Goal: Information Seeking & Learning: Learn about a topic

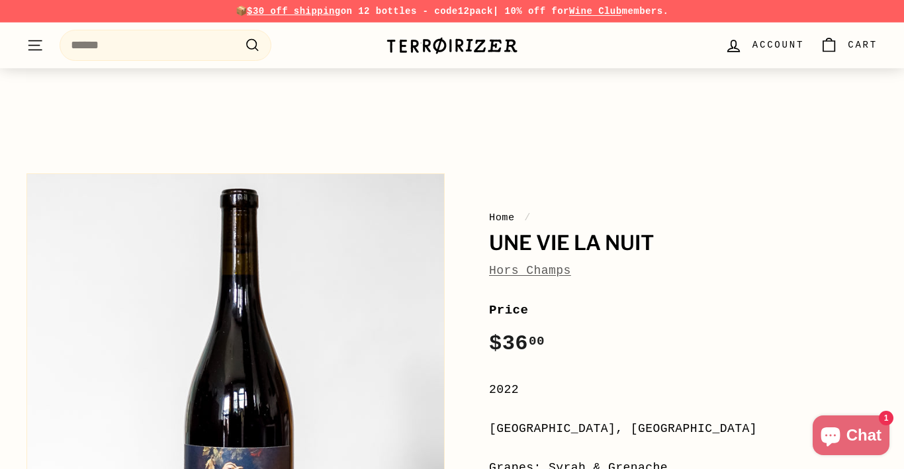
scroll to position [200, 0]
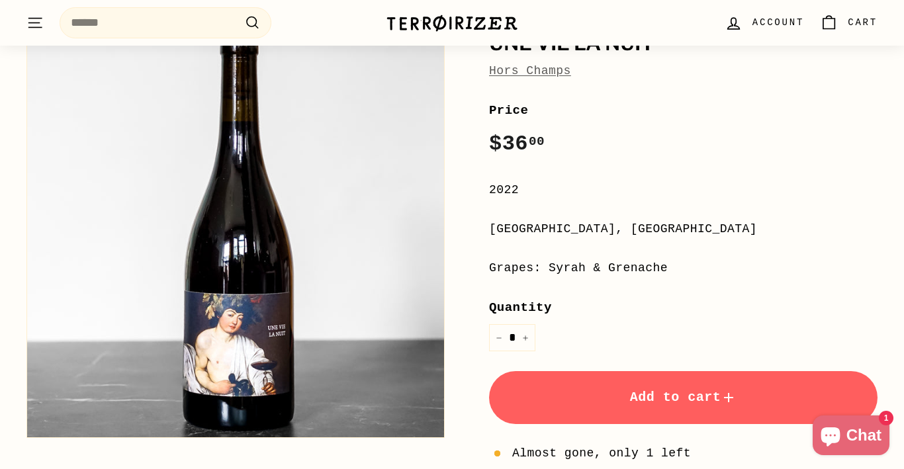
drag, startPoint x: 489, startPoint y: 228, endPoint x: 670, endPoint y: 267, distance: 185.5
click at [670, 267] on div "**********" at bounding box center [683, 344] width 388 height 486
copy div "[GEOGRAPHIC_DATA], [GEOGRAPHIC_DATA] Grapes: Syrah & Grenache"
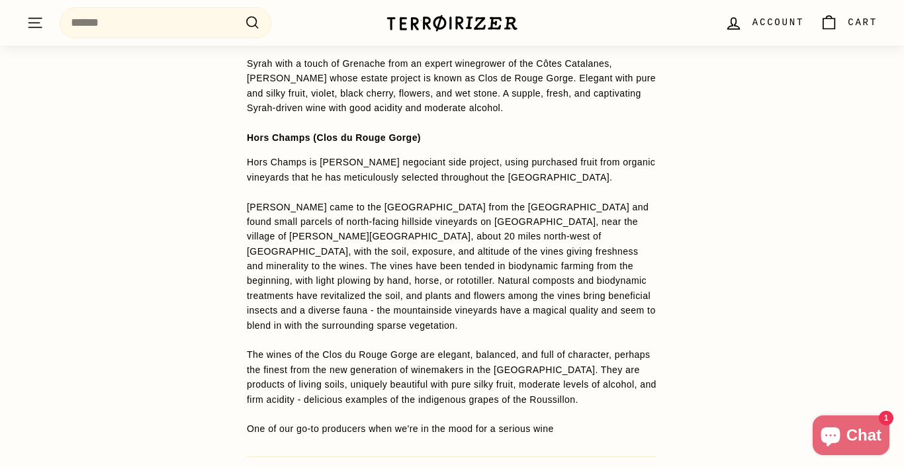
scroll to position [1033, 0]
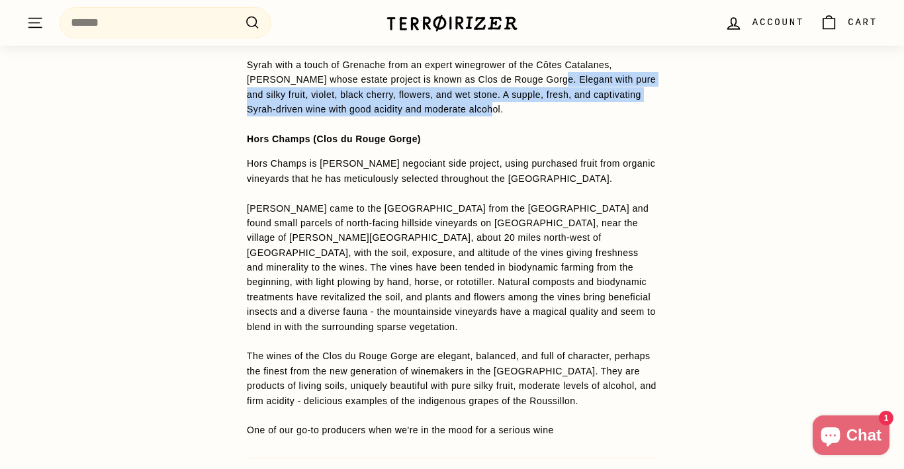
drag, startPoint x: 525, startPoint y: 77, endPoint x: 498, endPoint y: 112, distance: 44.3
click at [498, 112] on p "Syrah with a touch of Grenache from an expert winegrower of the Côtes Catalanes…" at bounding box center [452, 102] width 410 height 89
copy p "Elegant with pure and silky fruit, violet, black cherry, flowers, and wet stone…"
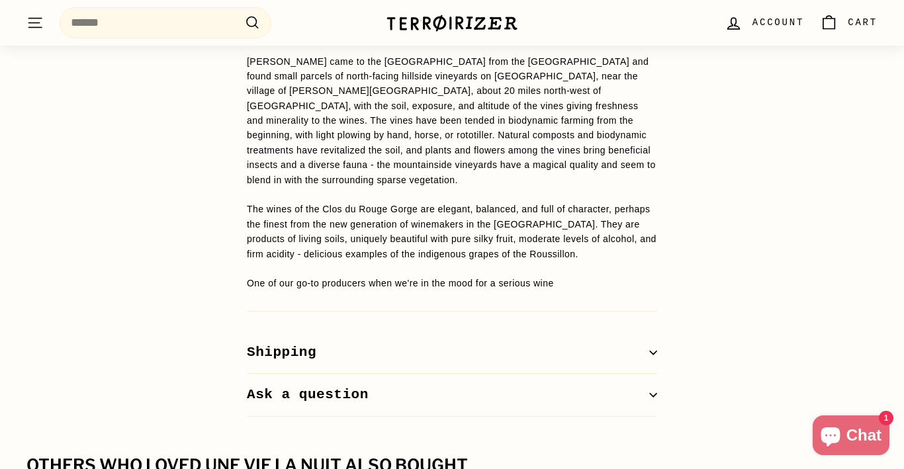
scroll to position [1181, 0]
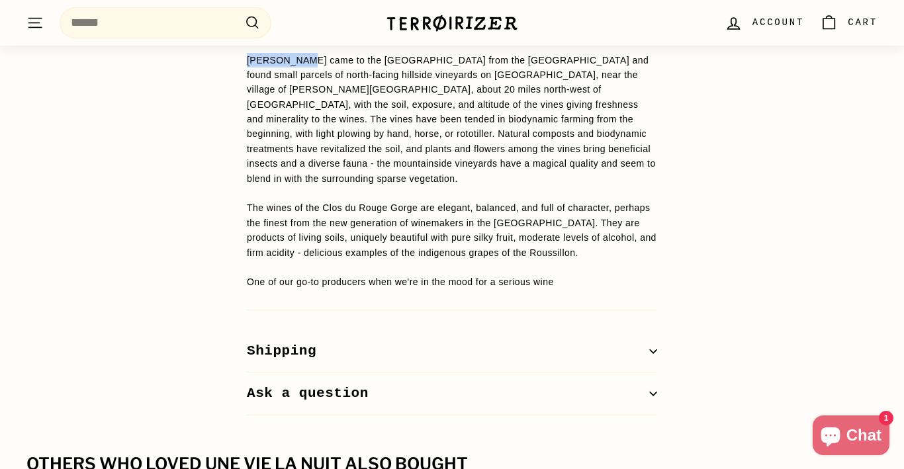
drag, startPoint x: 292, startPoint y: 61, endPoint x: 243, endPoint y: 60, distance: 49.0
click at [243, 60] on div "WINE DETAILS Syrah with a touch of Grenache from an expert winegrower of the Cô…" at bounding box center [451, 141] width 463 height 549
copy p "[PERSON_NAME]"
click at [527, 189] on p "Hors Champs is [PERSON_NAME] negociant side project, using purchased fruit from…" at bounding box center [452, 148] width 410 height 281
drag, startPoint x: 246, startPoint y: 193, endPoint x: 358, endPoint y: 194, distance: 111.8
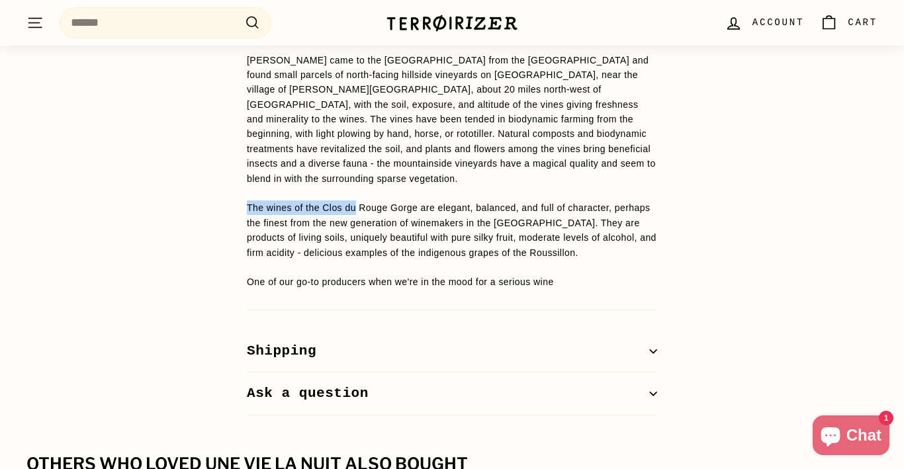
click at [358, 194] on p "Hors Champs is [PERSON_NAME] negociant side project, using purchased fruit from…" at bounding box center [452, 148] width 410 height 281
click at [358, 197] on p "Hors Champs is [PERSON_NAME] negociant side project, using purchased fruit from…" at bounding box center [452, 148] width 410 height 281
drag, startPoint x: 248, startPoint y: 226, endPoint x: 386, endPoint y: 256, distance: 141.0
click at [385, 255] on p "Hors Champs is [PERSON_NAME] negociant side project, using purchased fruit from…" at bounding box center [452, 148] width 410 height 281
copy p "They are products of living soils, uniquely beautiful with pure silky fruit, mo…"
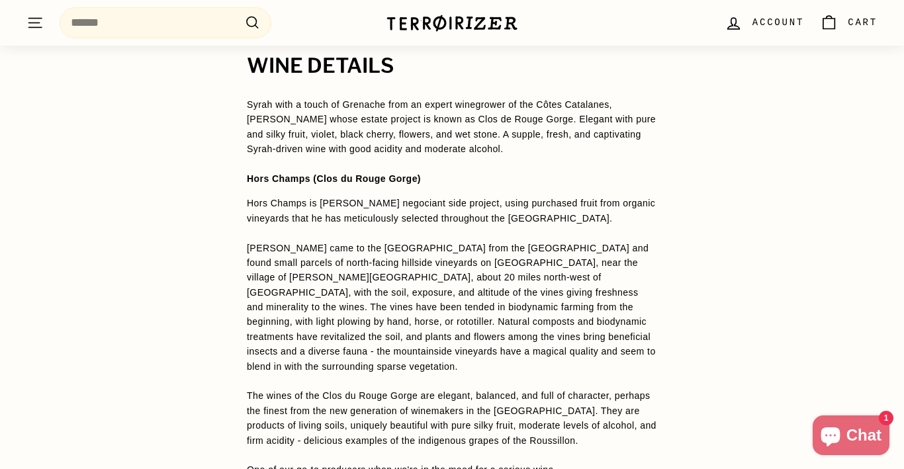
scroll to position [1013, 0]
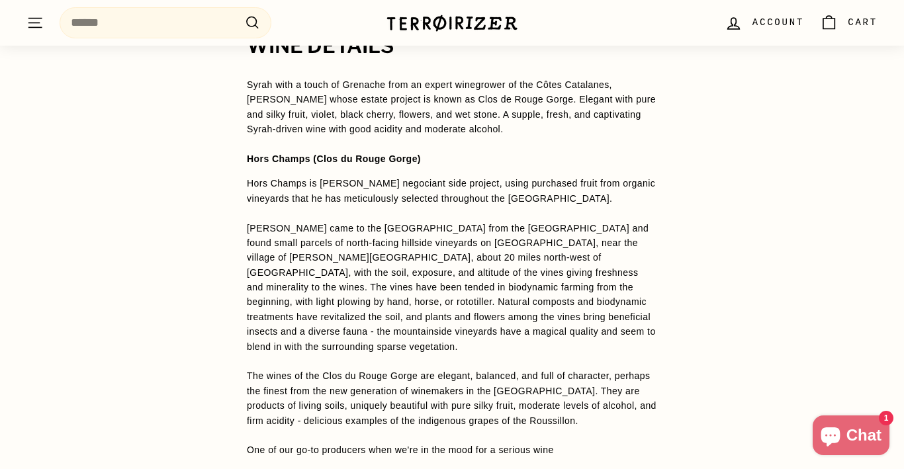
click at [336, 366] on p "Hors Champs is [PERSON_NAME] negociant side project, using purchased fruit from…" at bounding box center [452, 316] width 410 height 281
click at [328, 361] on p "Hors Champs is [PERSON_NAME] negociant side project, using purchased fruit from…" at bounding box center [452, 316] width 410 height 281
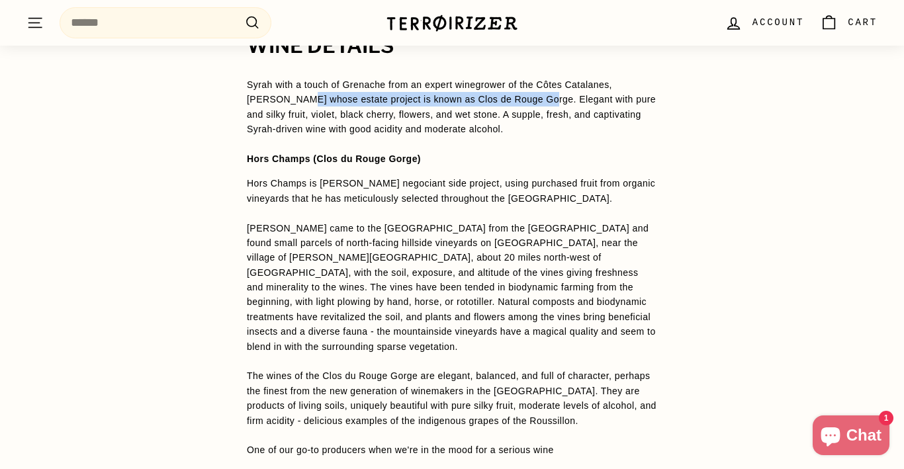
drag, startPoint x: 270, startPoint y: 101, endPoint x: 518, endPoint y: 99, distance: 248.2
click at [518, 99] on p "Syrah with a touch of Grenache from an expert winegrower of the Côtes Catalanes…" at bounding box center [452, 121] width 410 height 89
copy p "whose estate project is known as Clos de Rouge Gorge"
